Goal: Transaction & Acquisition: Purchase product/service

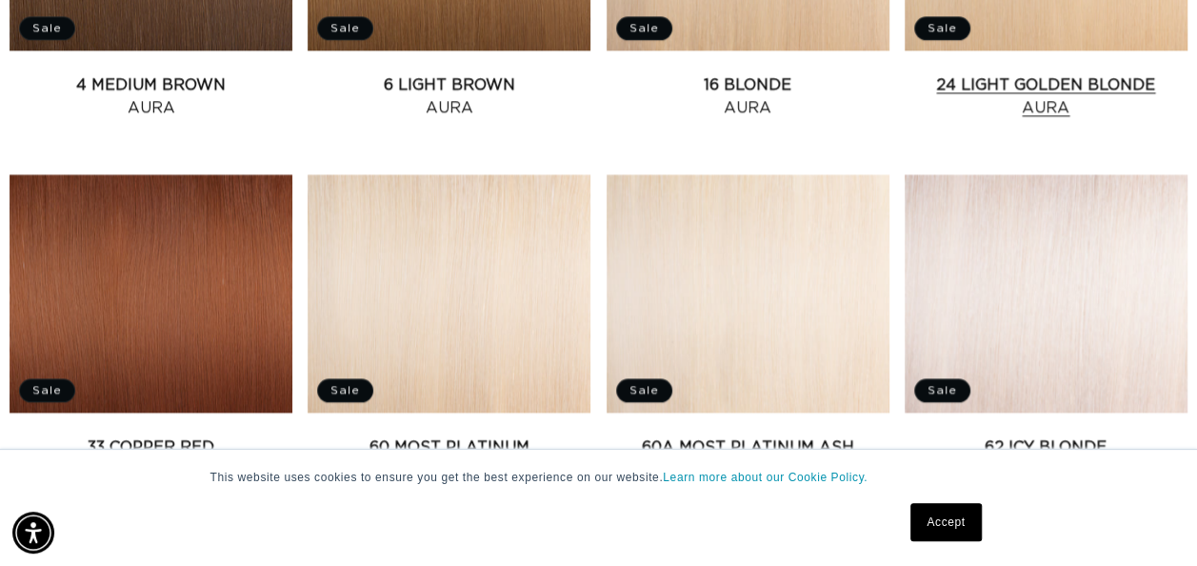
scroll to position [0, 2122]
click at [1046, 91] on link "24 Light Golden Blonde Aura" at bounding box center [1046, 96] width 283 height 46
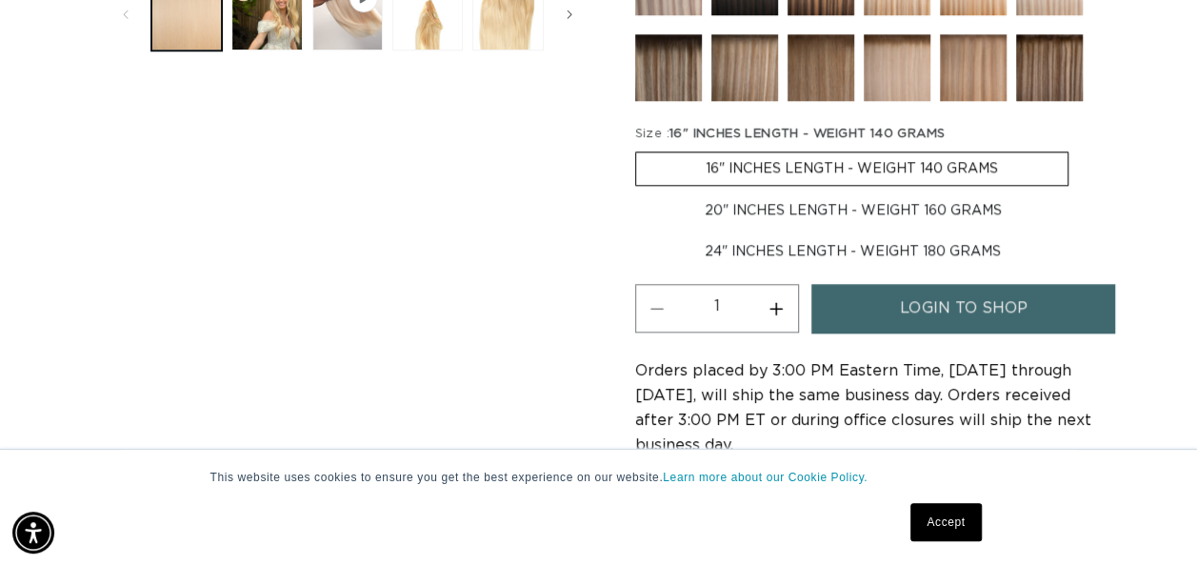
scroll to position [857, 0]
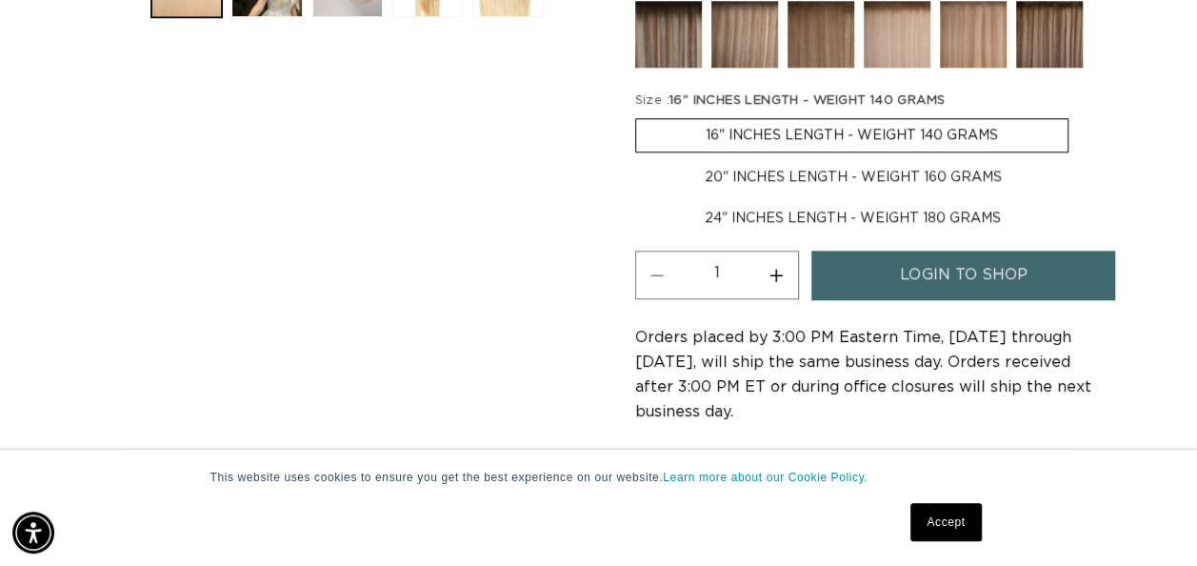
click at [813, 229] on label "24" INCHES LENGTH - WEIGHT 180 GRAMS Variant sold out or unavailable" at bounding box center [852, 218] width 435 height 32
click at [1081, 158] on input "24" INCHES LENGTH - WEIGHT 180 GRAMS Variant sold out or unavailable" at bounding box center [1081, 157] width 1 height 1
radio input "true"
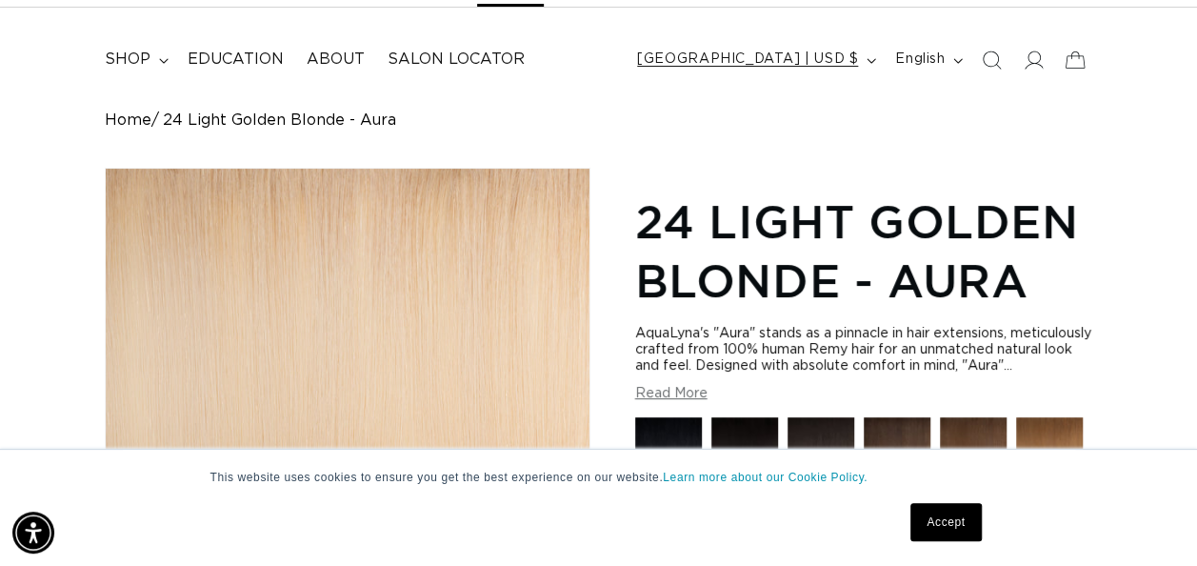
scroll to position [0, 1061]
click at [844, 61] on span "[GEOGRAPHIC_DATA] | USD $" at bounding box center [747, 60] width 221 height 20
drag, startPoint x: 591, startPoint y: 144, endPoint x: 605, endPoint y: 143, distance: 13.4
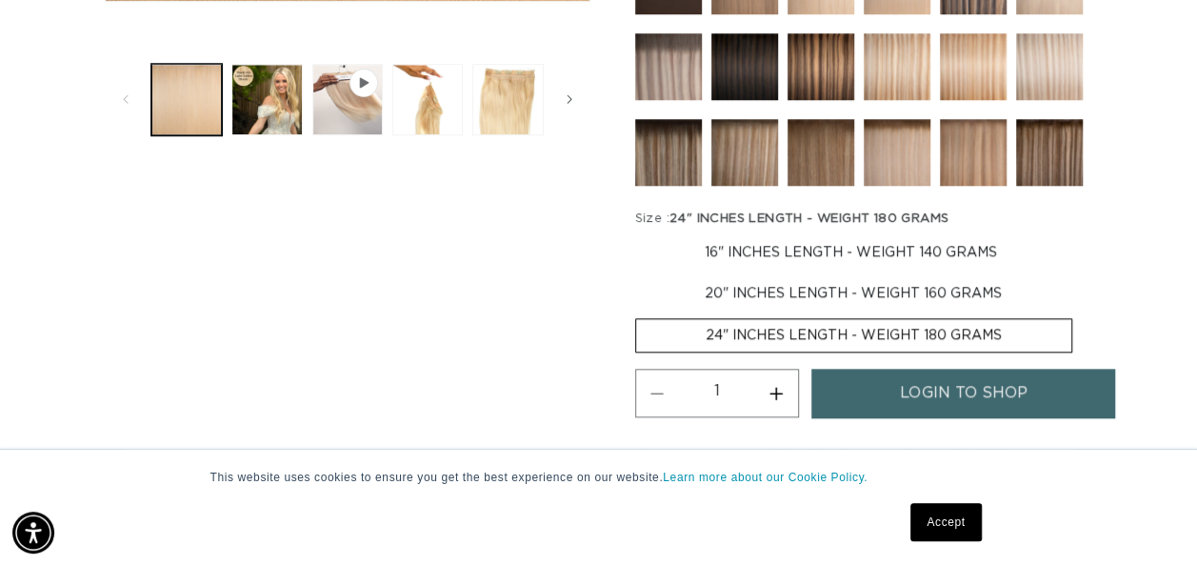
scroll to position [762, 0]
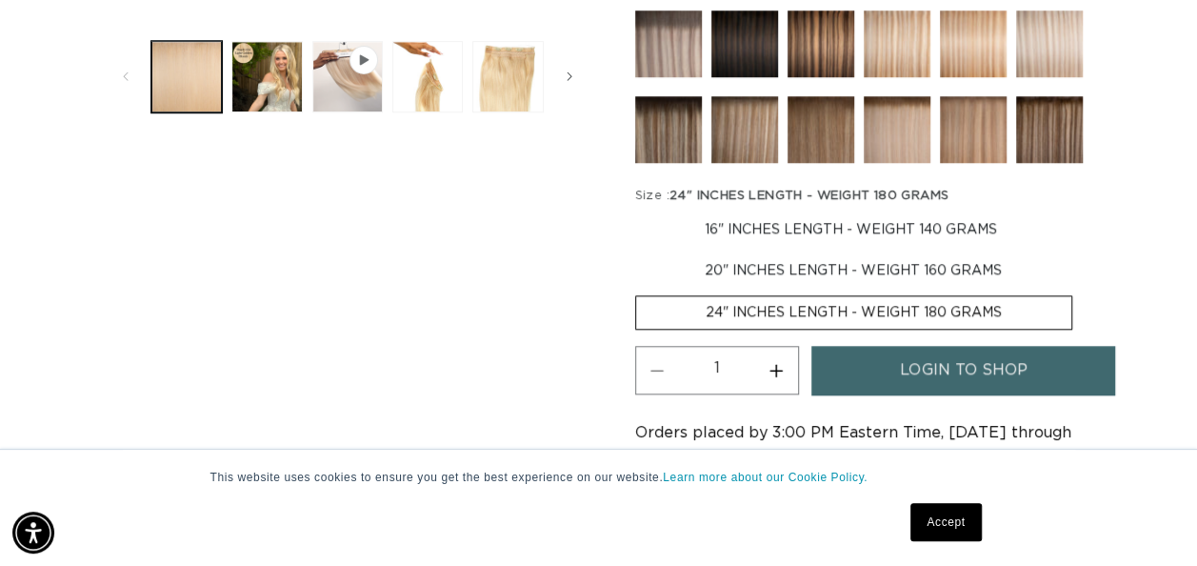
click at [985, 59] on img at bounding box center [973, 43] width 67 height 67
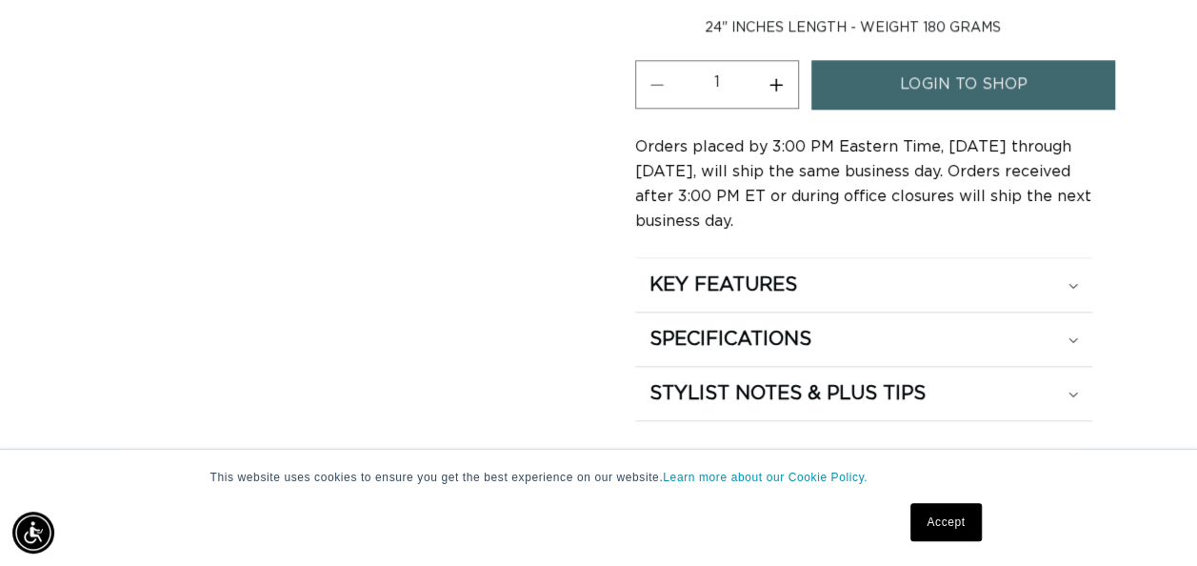
scroll to position [0, 1061]
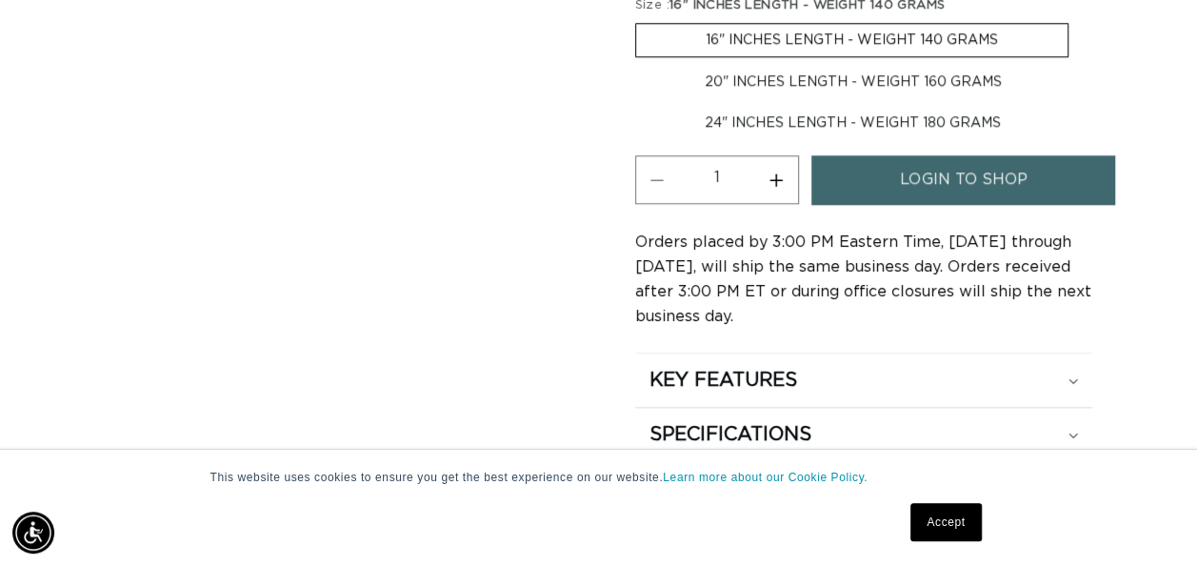
click at [798, 122] on label "24" INCHES LENGTH - WEIGHT 180 GRAMS Variant sold out or unavailable" at bounding box center [852, 123] width 435 height 32
click at [1081, 63] on input "24" INCHES LENGTH - WEIGHT 180 GRAMS Variant sold out or unavailable" at bounding box center [1081, 62] width 1 height 1
radio input "true"
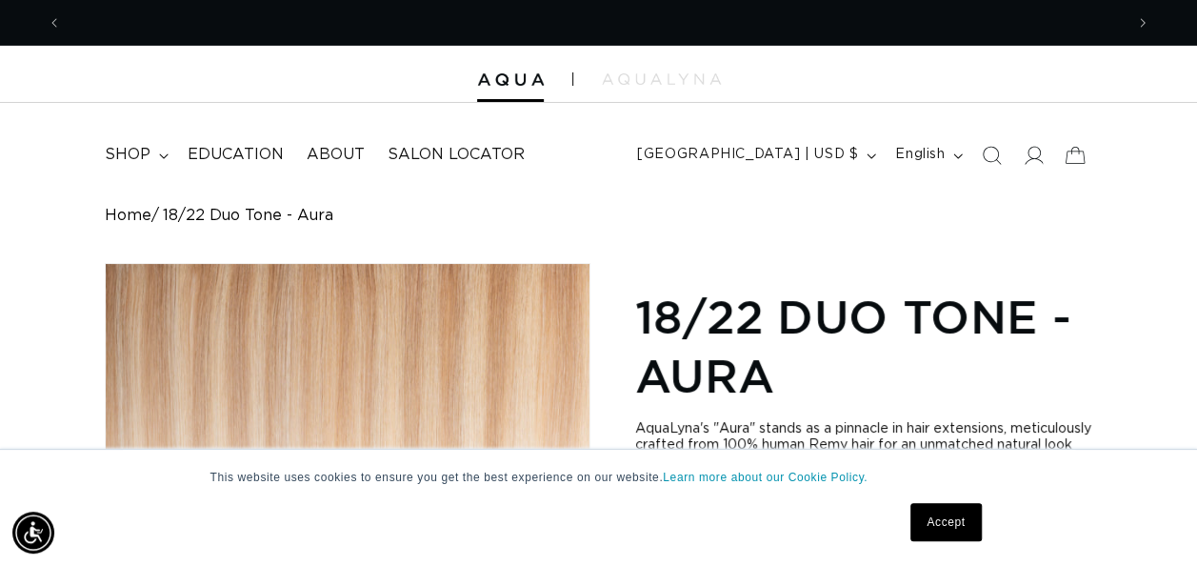
scroll to position [0, 0]
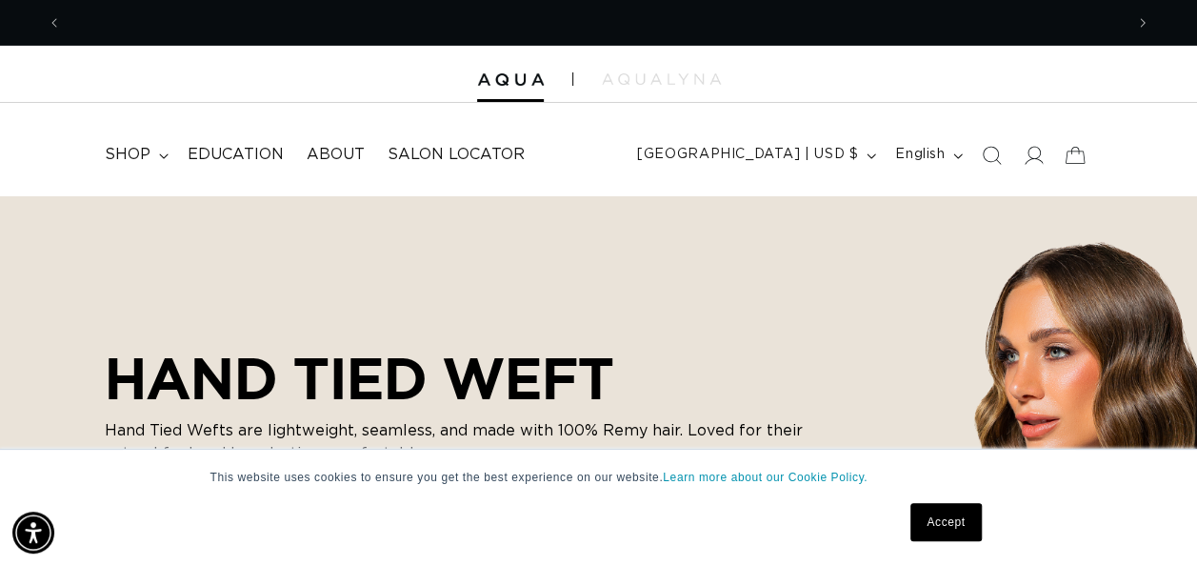
scroll to position [0, 2122]
click at [147, 160] on span "shop" at bounding box center [128, 155] width 46 height 20
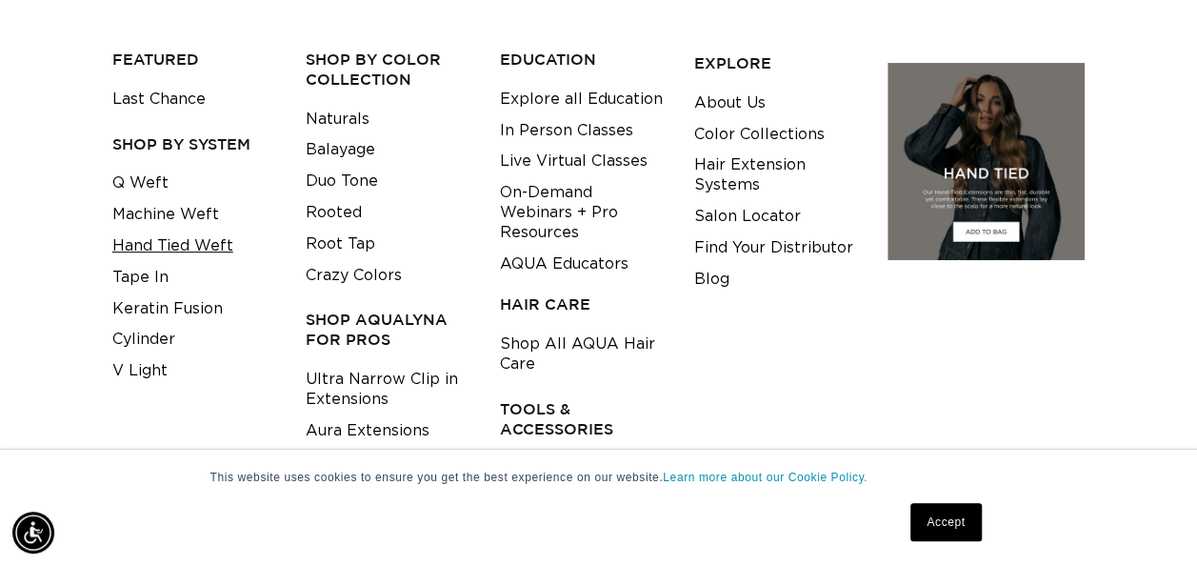
scroll to position [0, 2122]
click at [149, 252] on link "Hand Tied Weft" at bounding box center [172, 245] width 121 height 31
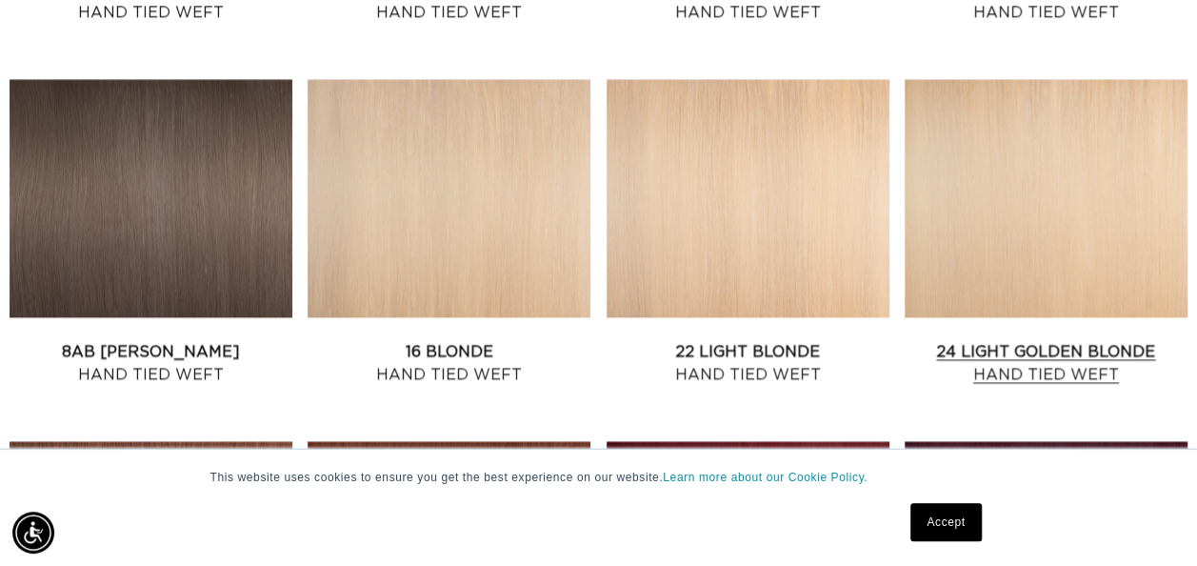
click at [1007, 364] on link "24 Light Golden Blonde Hand Tied Weft" at bounding box center [1046, 363] width 283 height 46
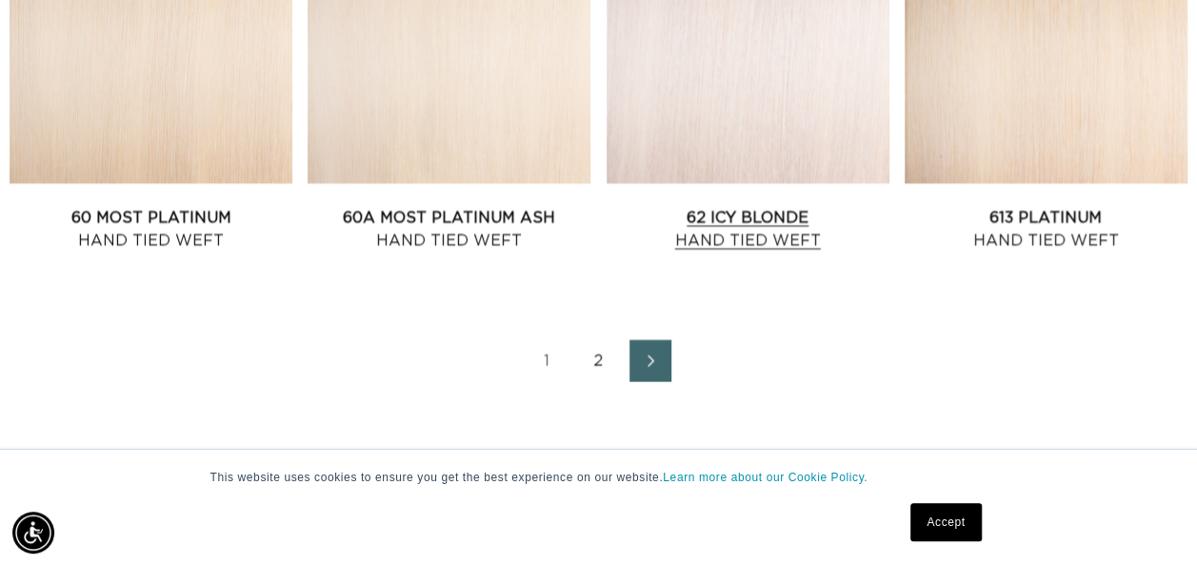
scroll to position [0, 2122]
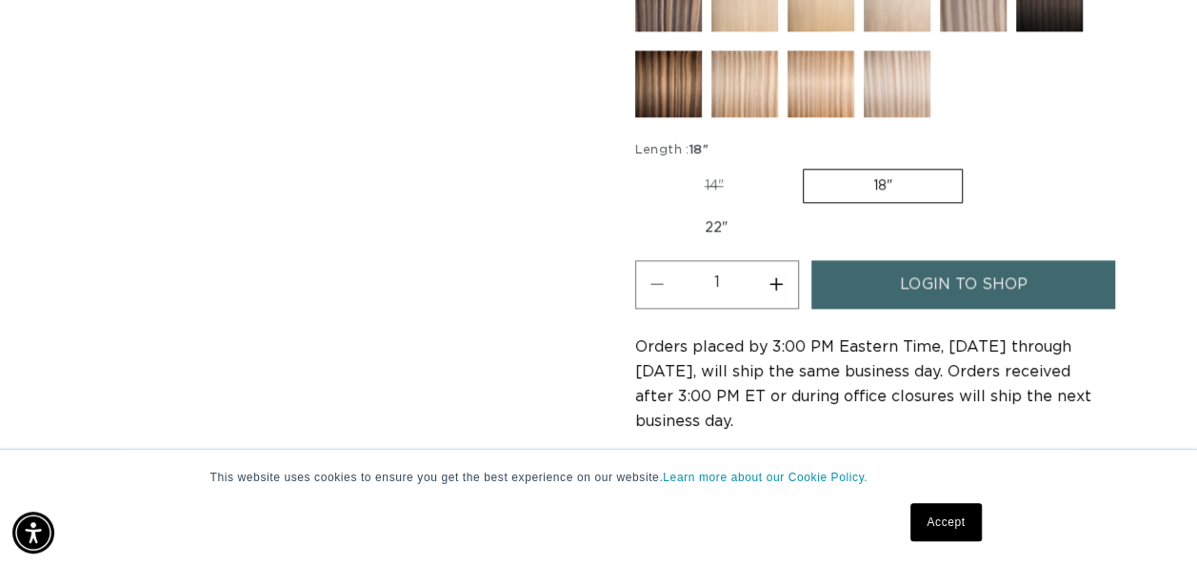
scroll to position [0, 2122]
